Goal: Task Accomplishment & Management: Complete application form

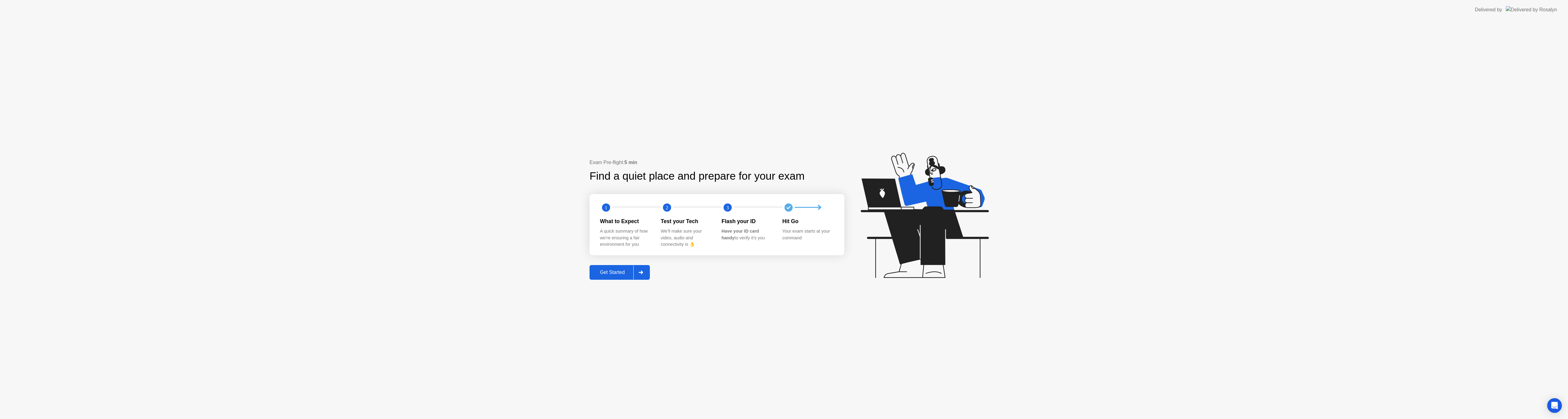
click at [667, 208] on text "2" at bounding box center [667, 207] width 3 height 6
click at [672, 228] on div "Test your Tech We’ll make sure your video, audio and connectivity is 👌" at bounding box center [691, 232] width 61 height 31
click at [667, 204] on text "2" at bounding box center [667, 207] width 3 height 6
click at [625, 267] on button "Get Started" at bounding box center [620, 272] width 60 height 15
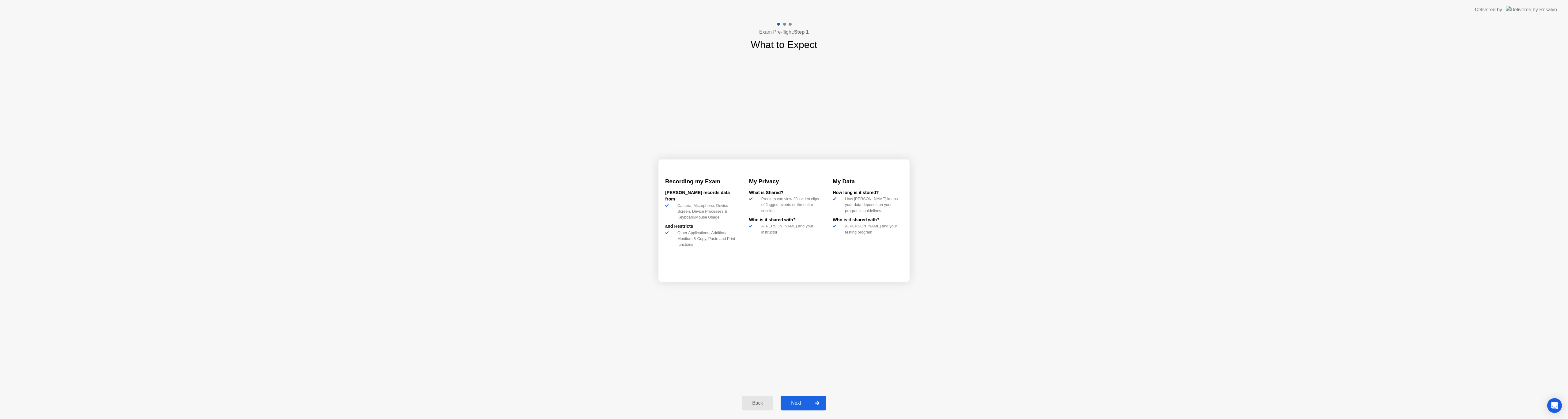
click at [798, 401] on div "Next" at bounding box center [796, 403] width 28 height 6
click at [802, 404] on div "Got it" at bounding box center [796, 403] width 29 height 6
select select "**********"
select select "*******"
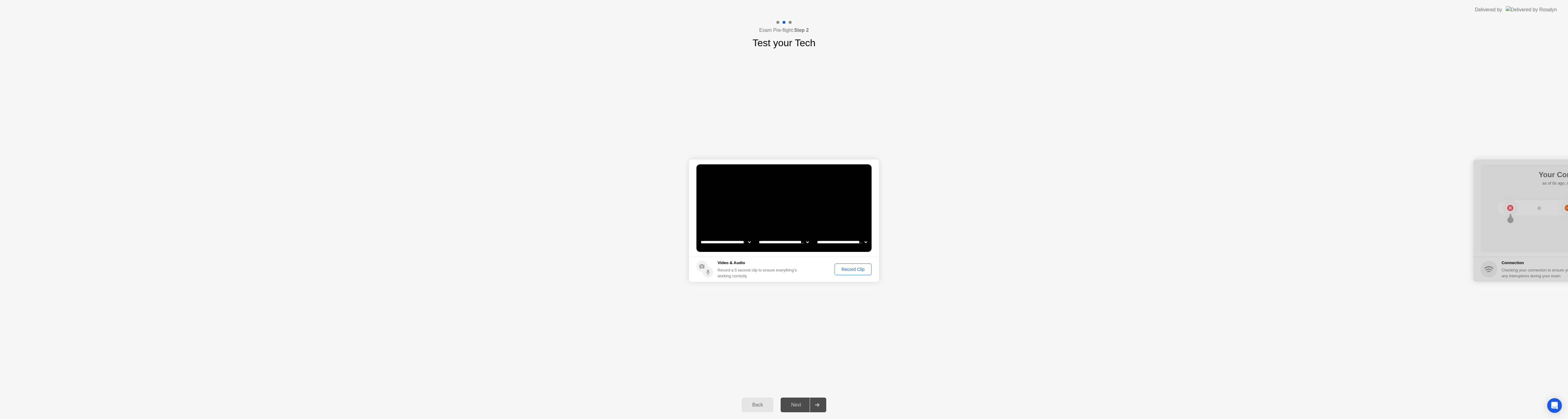
click at [863, 241] on select "**********" at bounding box center [842, 242] width 52 height 13
select select "**********"
click at [816, 236] on select "**********" at bounding box center [842, 242] width 52 height 13
click at [844, 270] on div "Record Clip" at bounding box center [853, 269] width 33 height 5
click at [823, 270] on div "Replay Clip" at bounding box center [818, 269] width 39 height 5
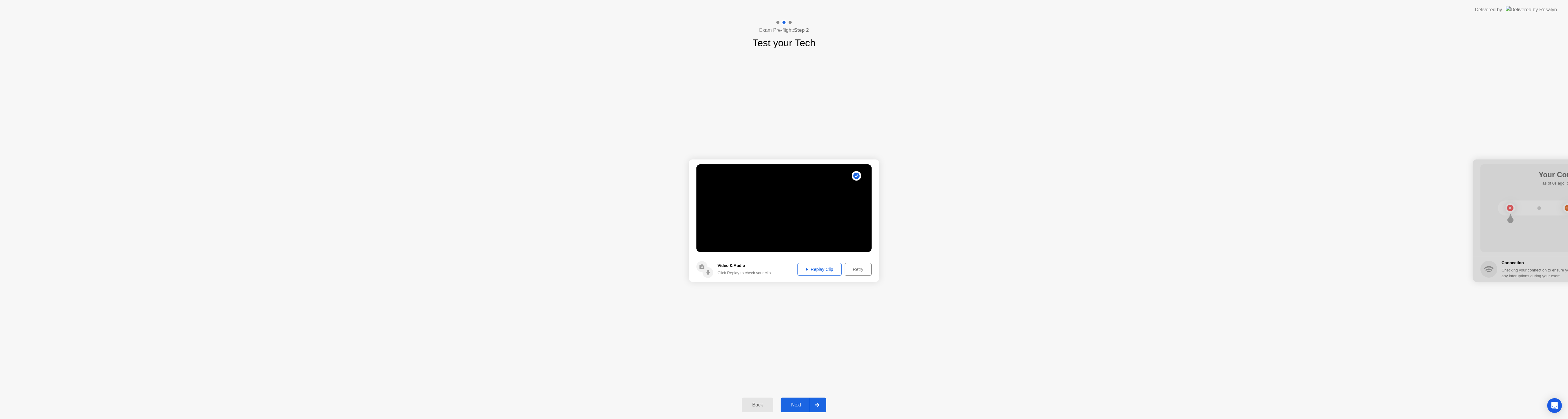
click at [790, 404] on div "Next" at bounding box center [796, 405] width 28 height 6
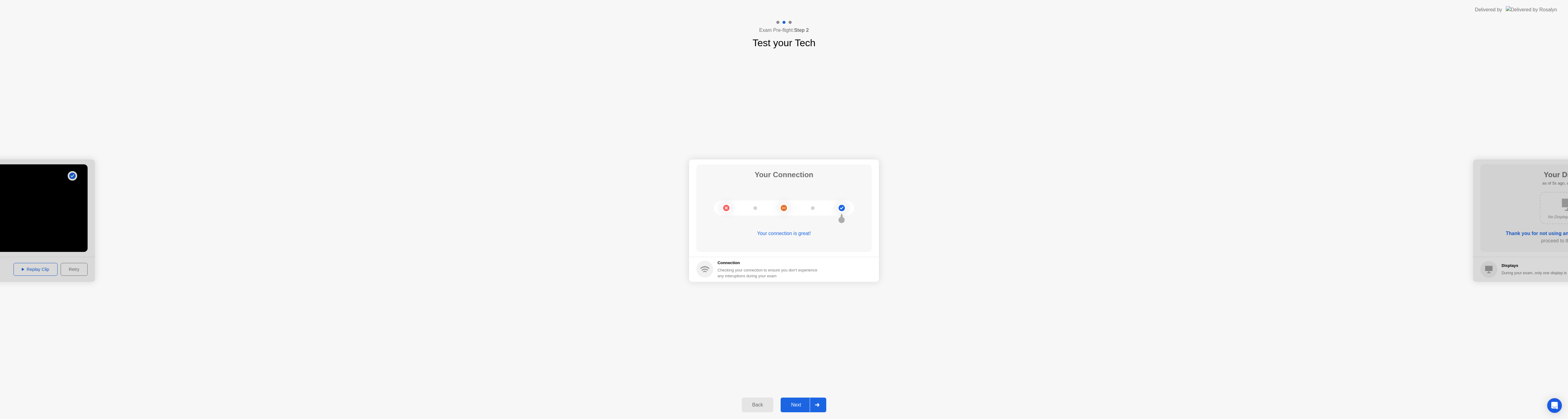
click at [792, 400] on button "Next" at bounding box center [803, 405] width 45 height 15
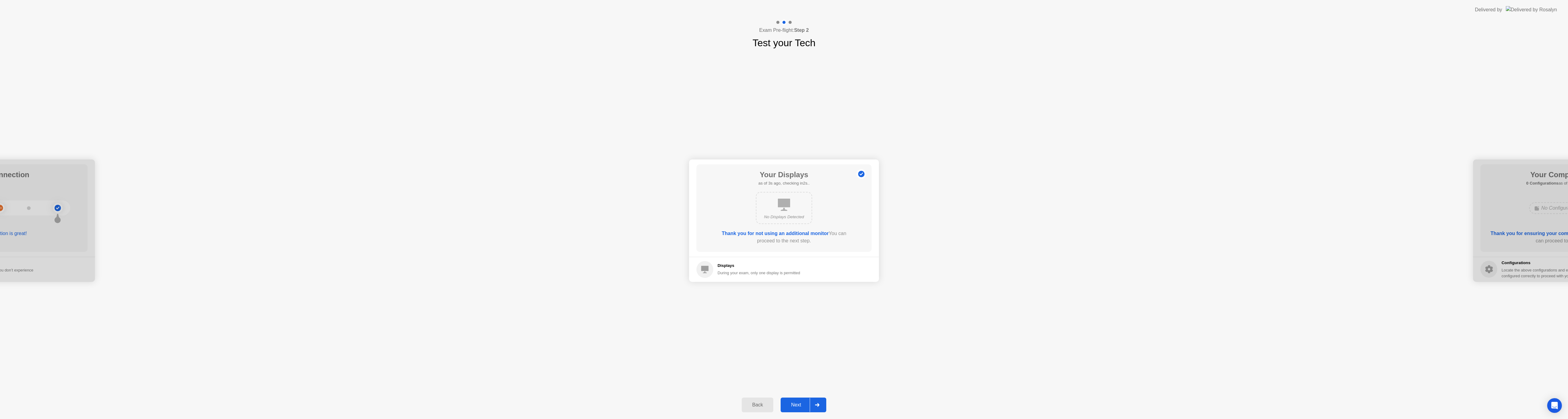
click at [794, 406] on div "Next" at bounding box center [796, 405] width 28 height 6
click at [787, 404] on div "Next" at bounding box center [796, 405] width 28 height 6
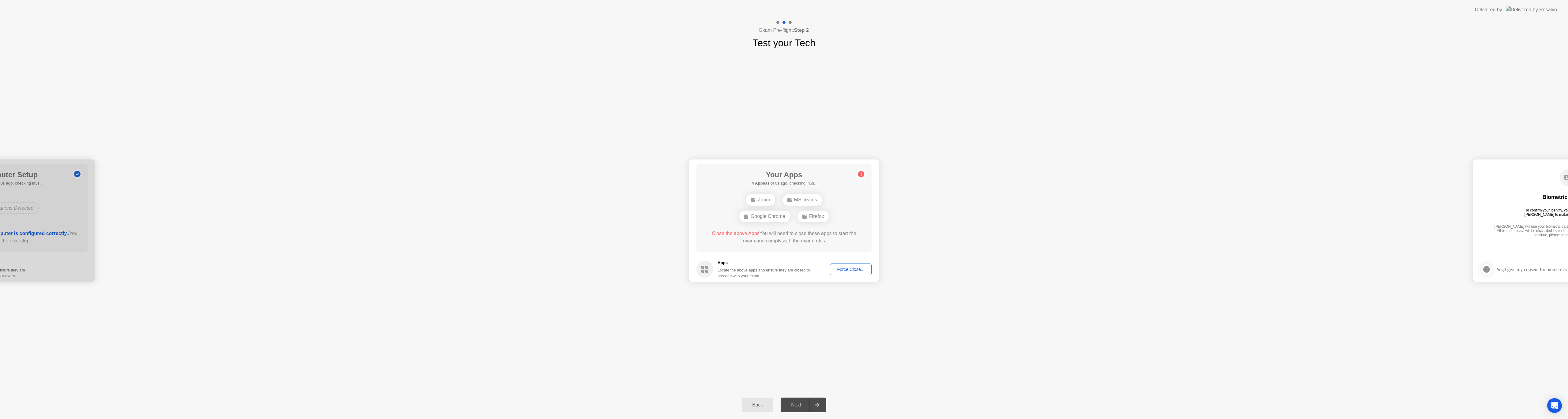
click at [853, 269] on div "Force Close..." at bounding box center [850, 269] width 38 height 5
click at [844, 267] on div "Force Close..." at bounding box center [850, 269] width 38 height 5
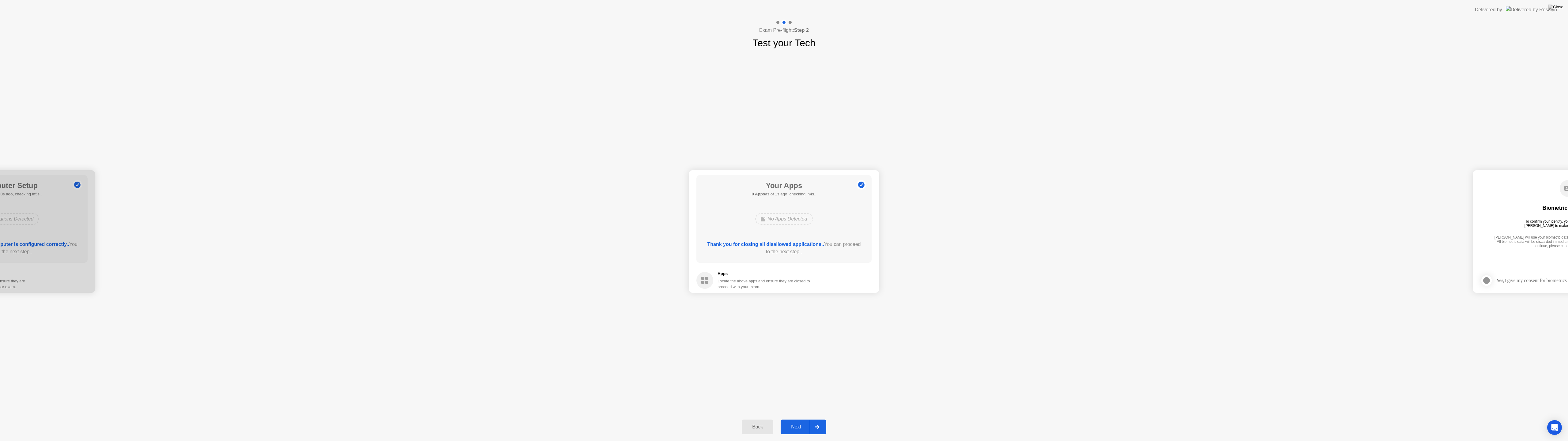
click at [791, 419] on div "Next" at bounding box center [796, 427] width 28 height 6
click at [728, 282] on div "Yes, I give my consent for biometrics to be used" at bounding box center [757, 280] width 91 height 6
click at [704, 279] on div at bounding box center [702, 280] width 8 height 8
click at [793, 419] on div "Next" at bounding box center [796, 427] width 28 height 6
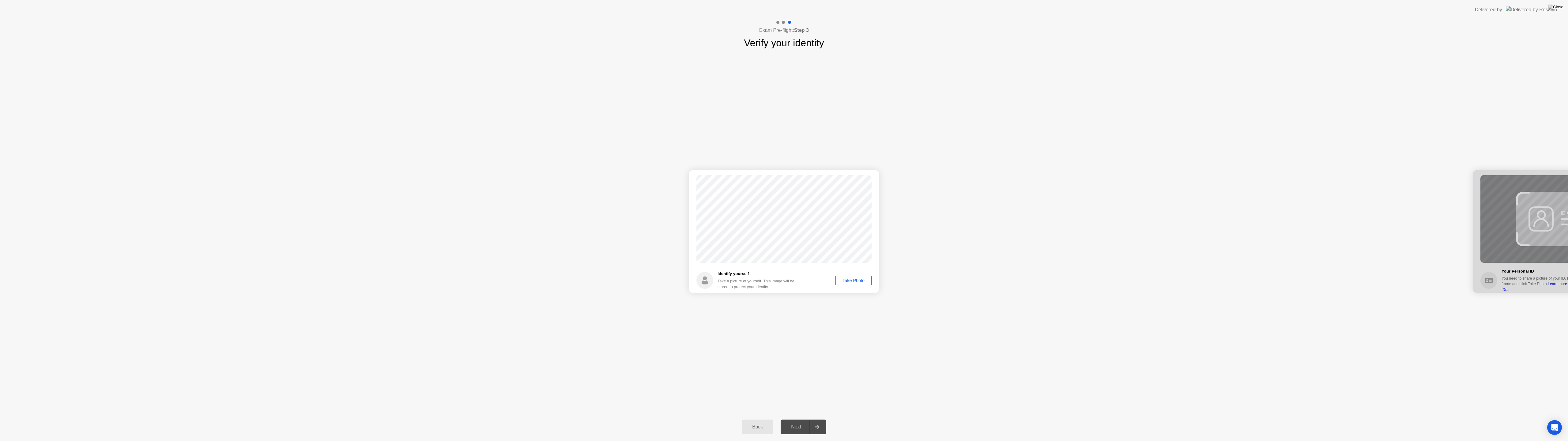
click at [847, 281] on div "Take Photo" at bounding box center [854, 281] width 32 height 5
click at [798, 419] on div "Next" at bounding box center [796, 427] width 28 height 6
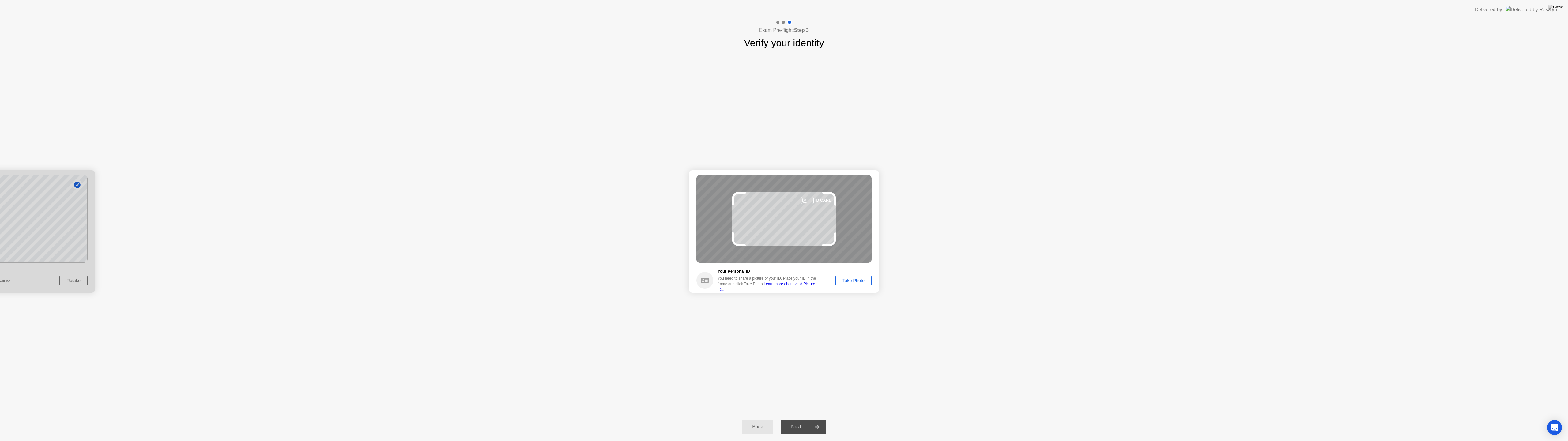
click at [851, 280] on div "Take Photo" at bounding box center [854, 281] width 32 height 5
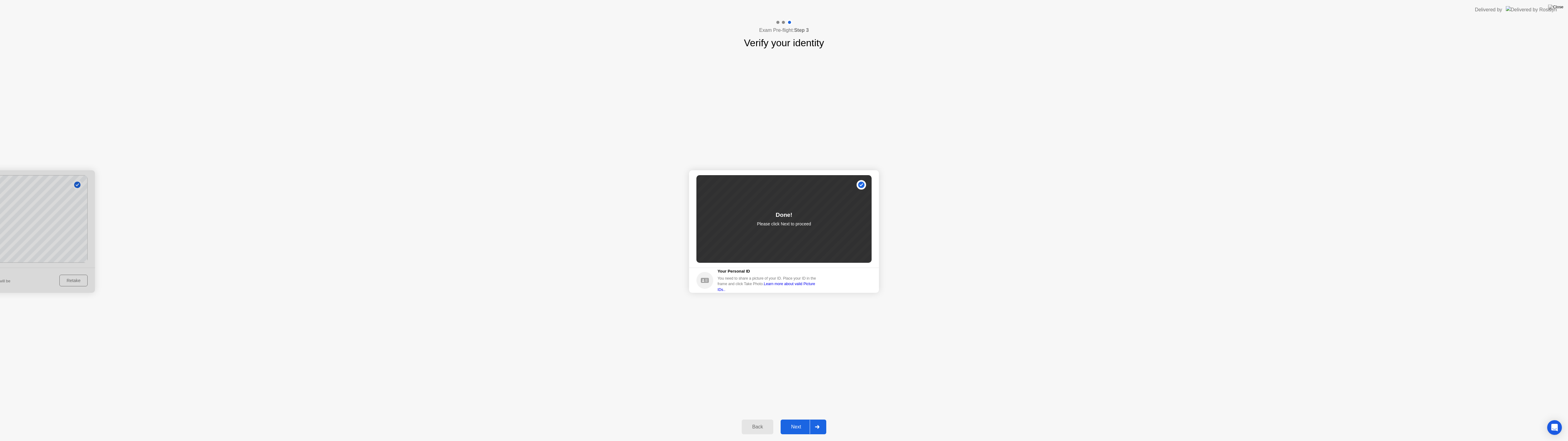
click at [802, 419] on button "Next" at bounding box center [803, 427] width 45 height 15
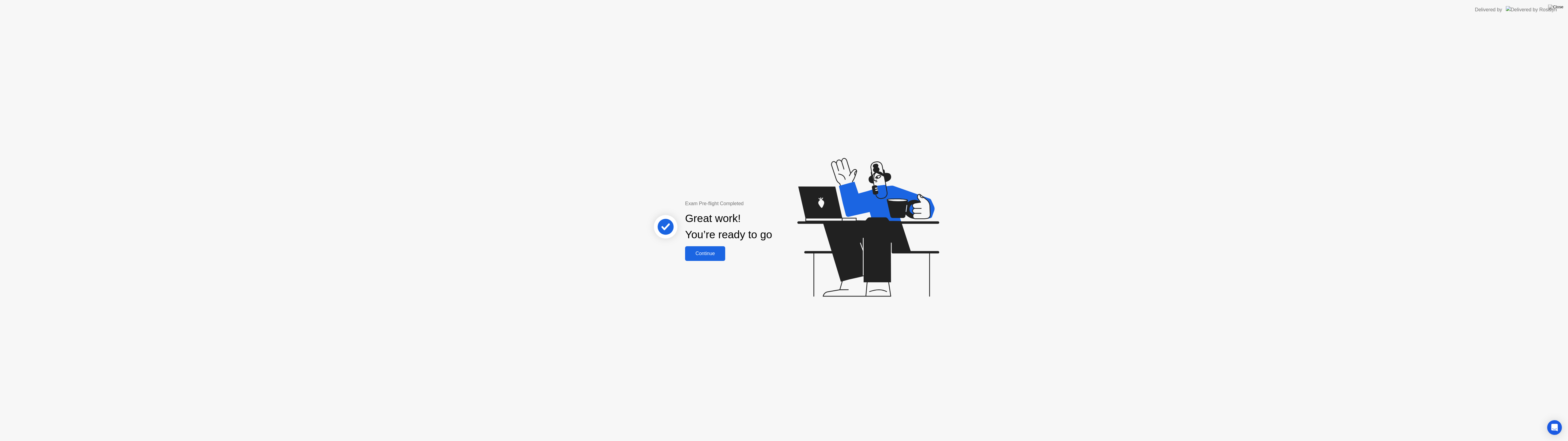
click at [714, 255] on div "Continue" at bounding box center [704, 253] width 36 height 6
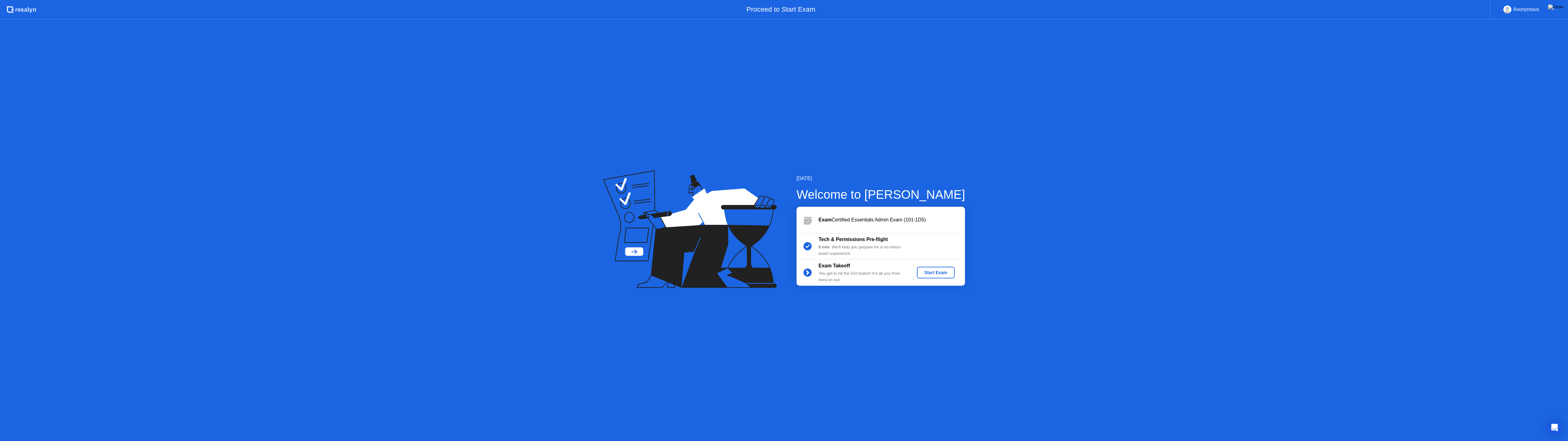
click at [948, 272] on div "Start Exam" at bounding box center [935, 272] width 33 height 5
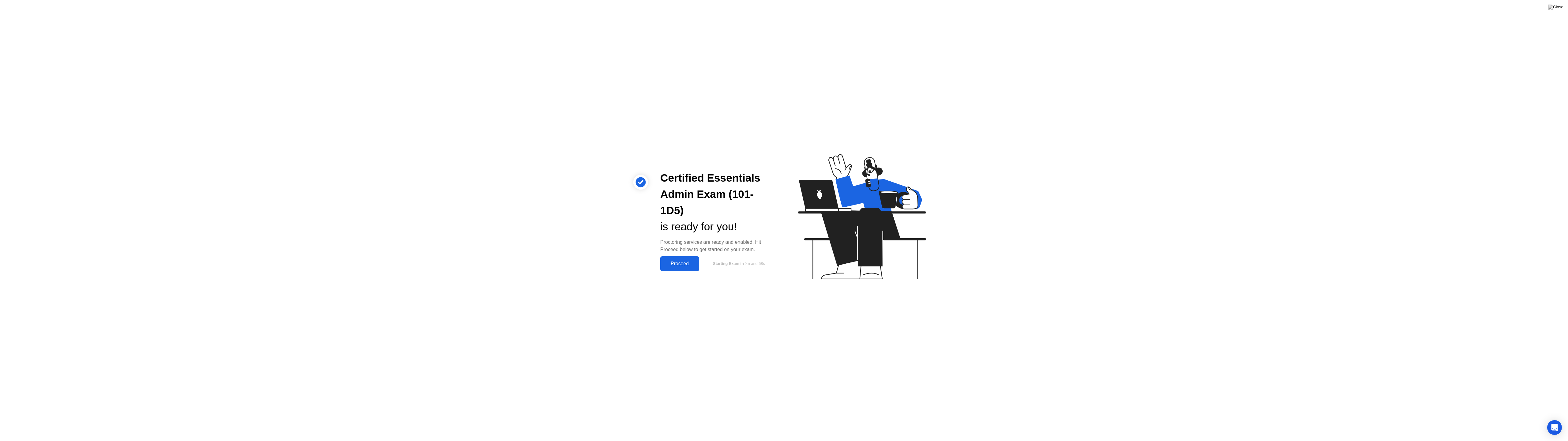
click at [668, 262] on div "Proceed" at bounding box center [680, 263] width 35 height 6
